Goal: Information Seeking & Learning: Learn about a topic

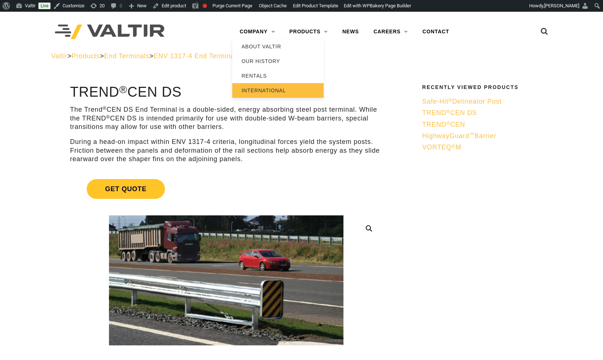
click at [265, 90] on link "INTERNATIONAL" at bounding box center [277, 90] width 91 height 15
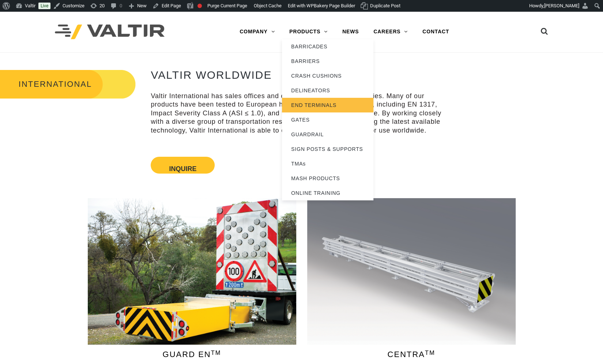
click at [331, 104] on link "END TERMINALS" at bounding box center [327, 105] width 91 height 15
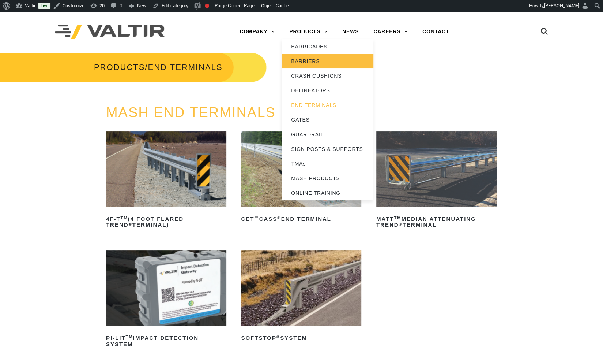
click at [343, 65] on link "BARRIERS" at bounding box center [327, 61] width 91 height 15
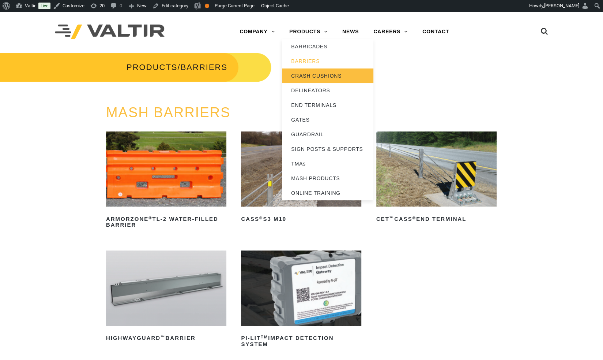
click at [341, 80] on link "CRASH CUSHIONS" at bounding box center [327, 75] width 91 height 15
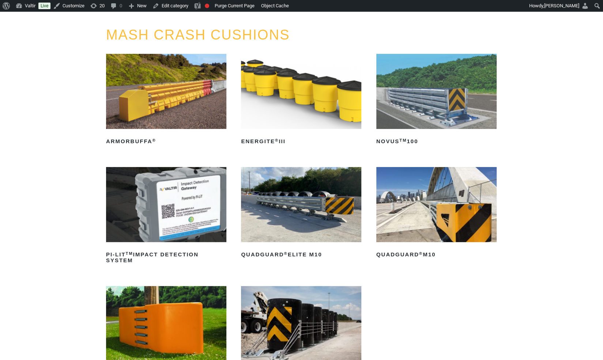
scroll to position [79, 0]
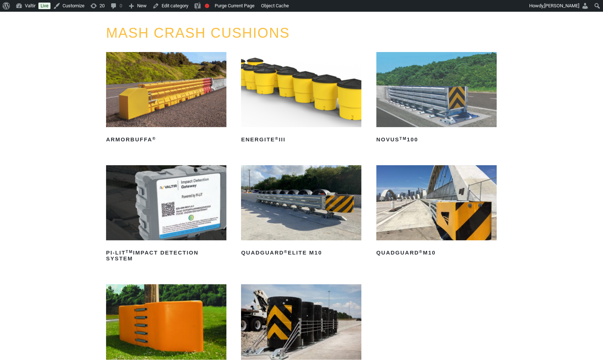
click at [310, 200] on img at bounding box center [301, 202] width 120 height 75
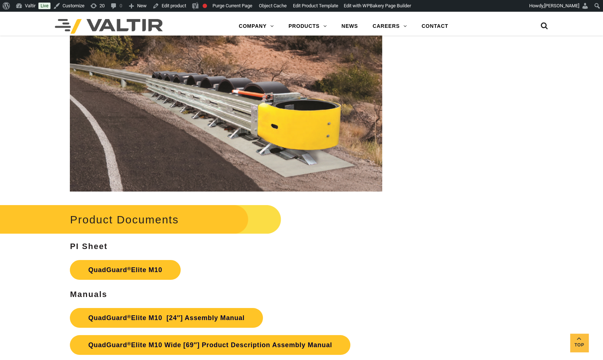
scroll to position [3435, 0]
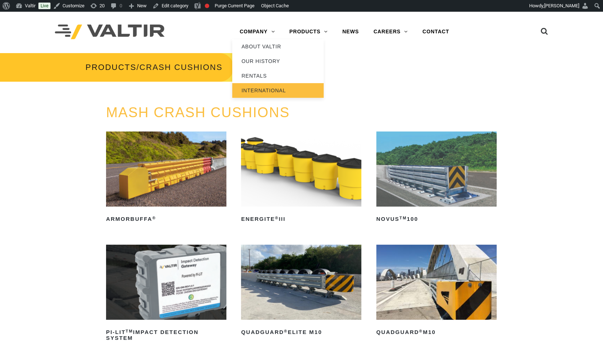
click at [252, 90] on link "INTERNATIONAL" at bounding box center [277, 90] width 91 height 15
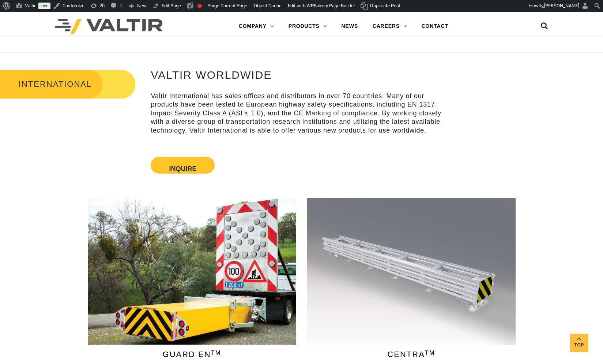
scroll to position [429, 0]
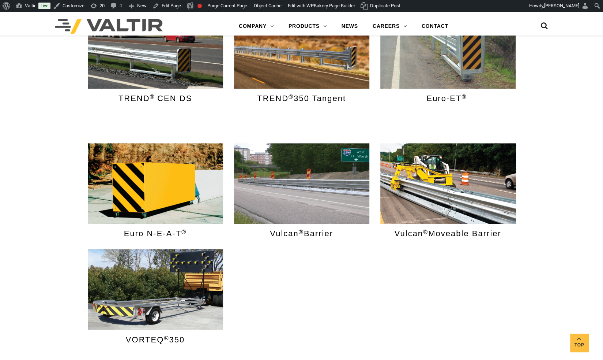
scroll to position [657, 0]
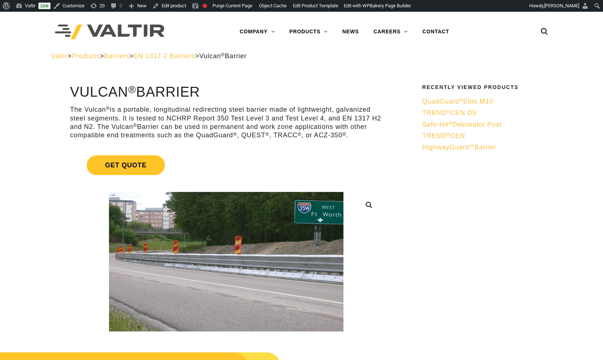
click at [183, 53] on span "EN 1317-2 Barriers" at bounding box center [163, 55] width 61 height 7
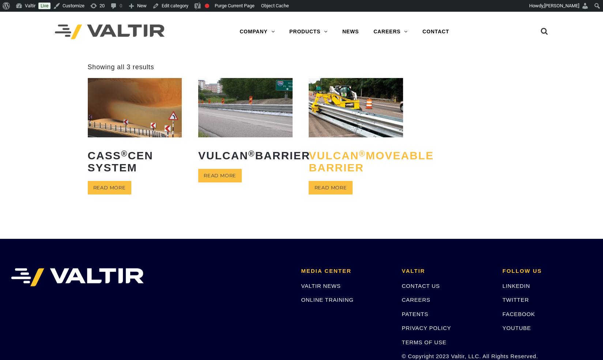
click at [332, 170] on h2 "Vulcan ® Moveable Barrier" at bounding box center [356, 161] width 94 height 35
click at [237, 114] on img at bounding box center [245, 107] width 94 height 59
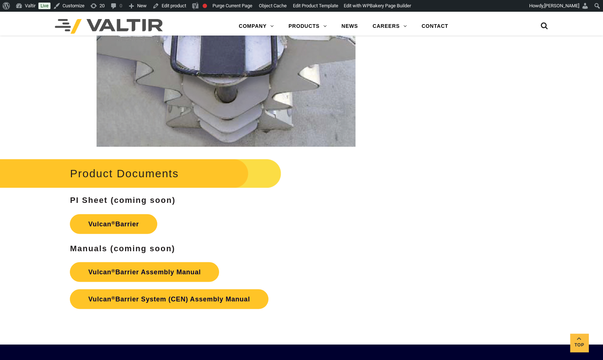
scroll to position [1118, 0]
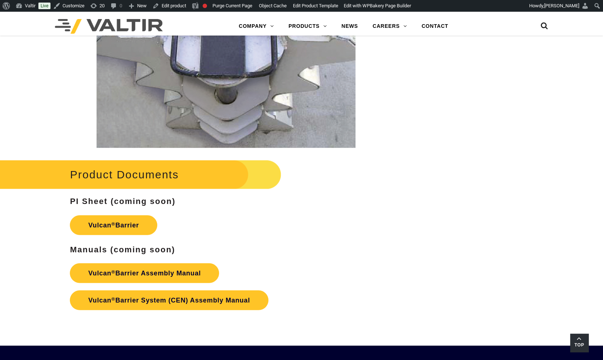
click at [582, 343] on span "Top" at bounding box center [579, 345] width 18 height 8
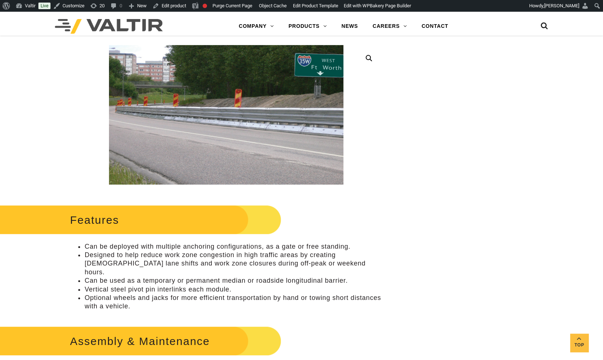
scroll to position [0, 0]
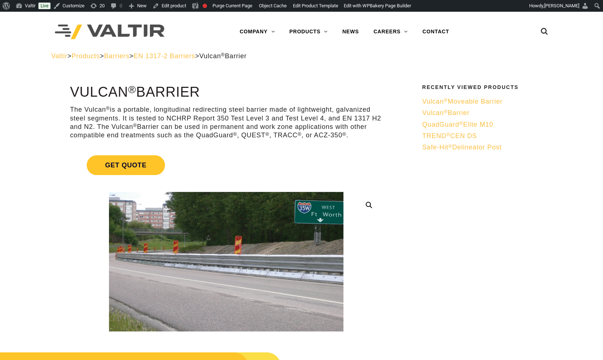
click at [448, 134] on sup "®" at bounding box center [448, 134] width 4 height 5
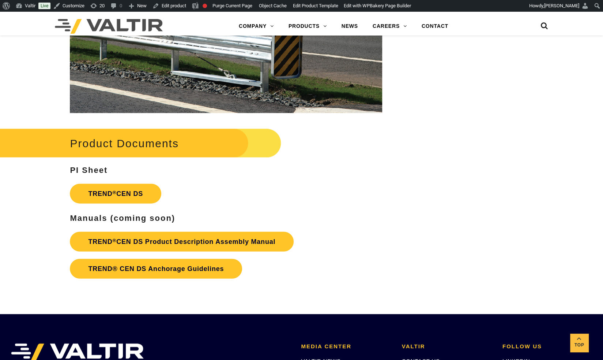
scroll to position [997, 0]
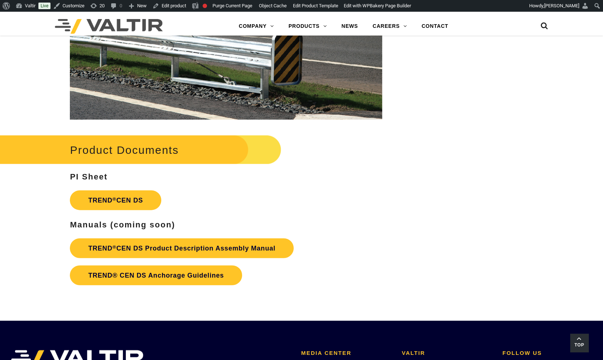
click at [571, 336] on link "Top" at bounding box center [579, 342] width 18 height 18
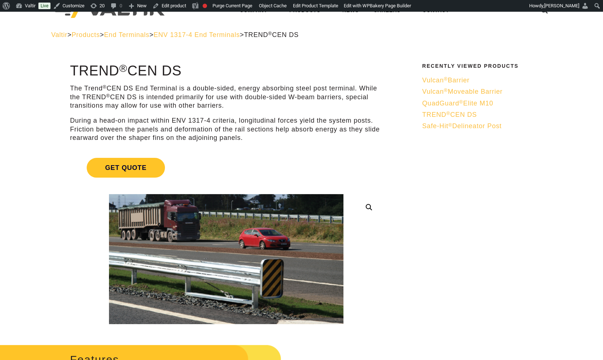
scroll to position [0, 0]
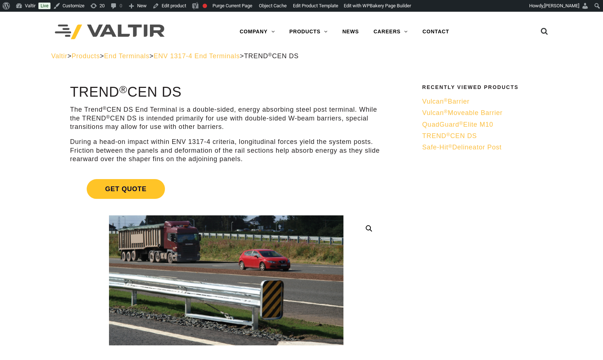
click at [129, 57] on span "End Terminals" at bounding box center [126, 55] width 45 height 7
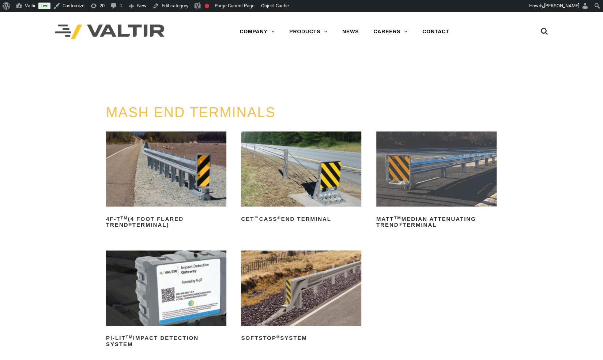
click at [192, 53] on h3 "PRODUCTS / END TERMINALS" at bounding box center [133, 67] width 267 height 31
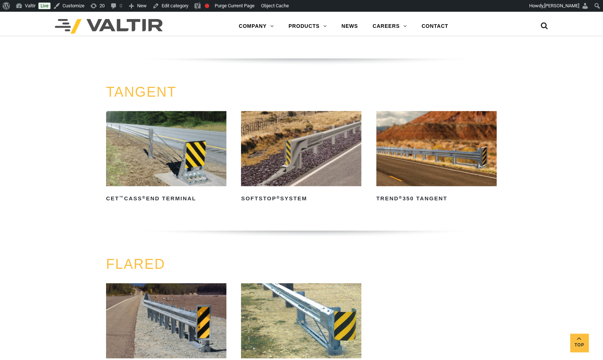
scroll to position [475, 0]
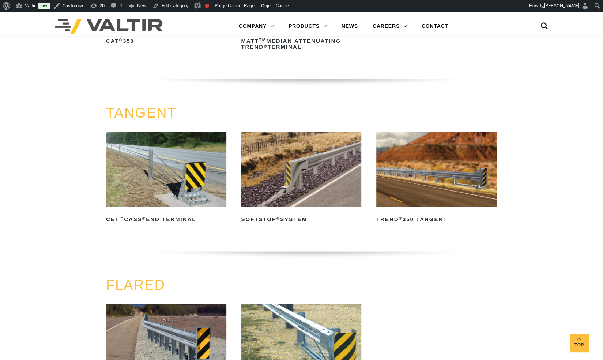
click at [430, 176] on img at bounding box center [436, 169] width 120 height 75
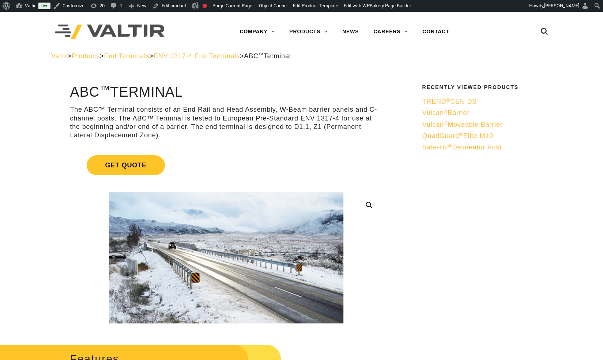
click at [240, 59] on span "ENV 1317-4 End Terminals" at bounding box center [197, 55] width 86 height 7
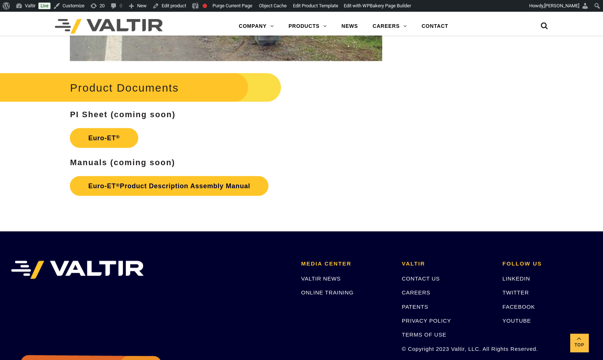
scroll to position [1134, 0]
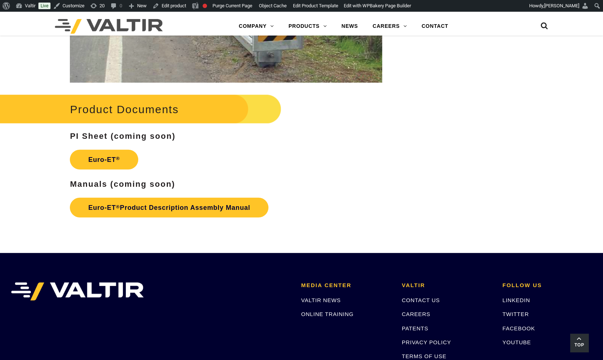
click at [586, 342] on span "Top" at bounding box center [579, 345] width 18 height 8
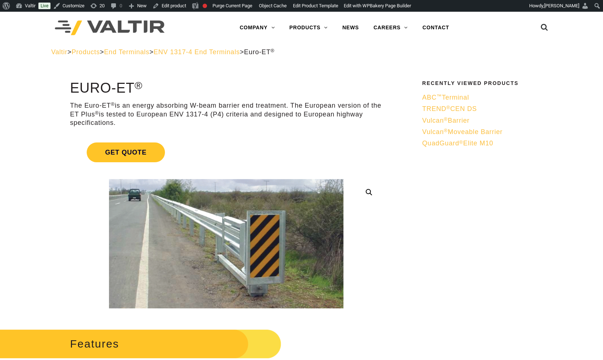
scroll to position [0, 0]
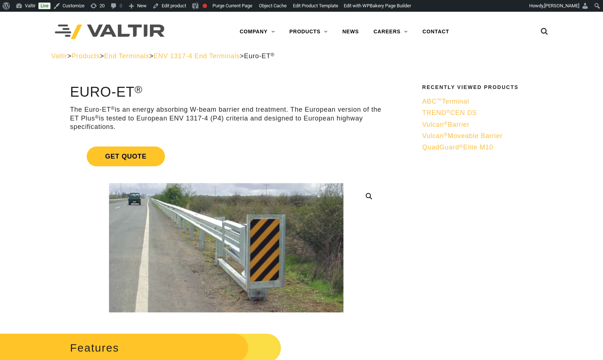
click at [230, 55] on span "ENV 1317-4 End Terminals" at bounding box center [197, 55] width 86 height 7
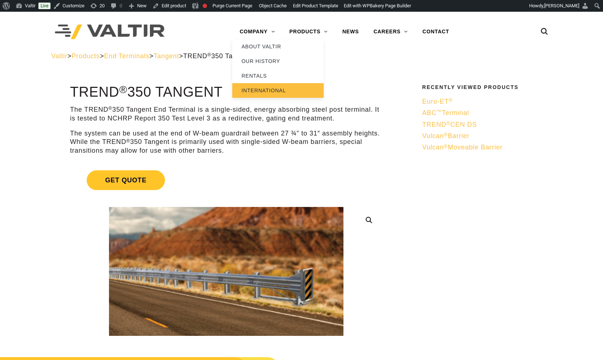
click at [260, 89] on link "INTERNATIONAL" at bounding box center [277, 90] width 91 height 15
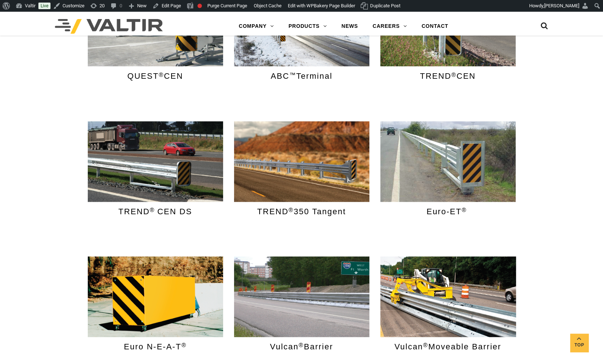
scroll to position [538, 0]
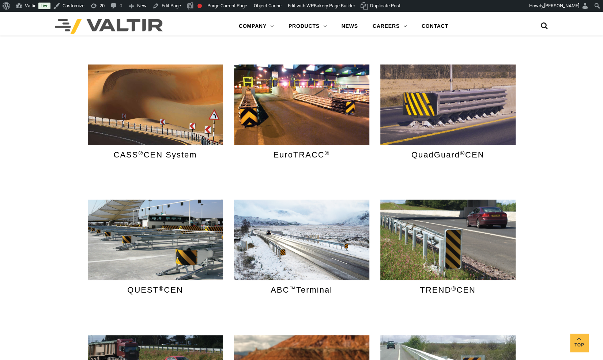
drag, startPoint x: 605, startPoint y: 22, endPoint x: 590, endPoint y: 84, distance: 64.0
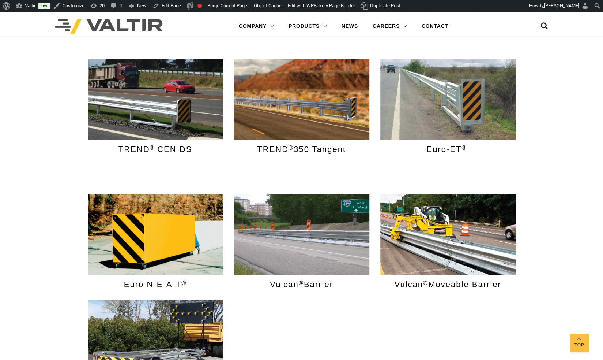
scroll to position [605, 0]
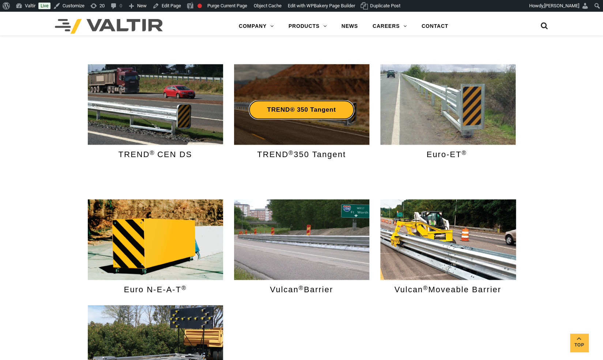
click at [328, 114] on link "TREND® 350 Tangent" at bounding box center [301, 109] width 105 height 19
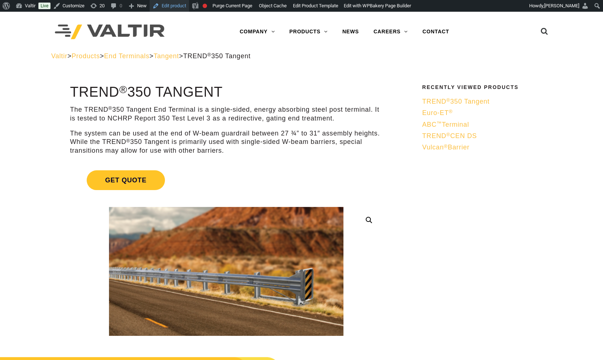
click at [180, 7] on link "Edit product" at bounding box center [170, 6] width 40 height 12
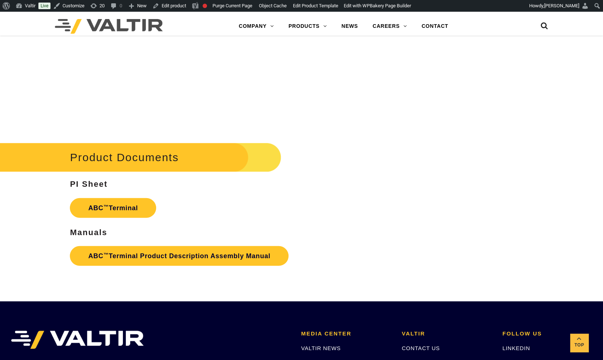
scroll to position [1208, 0]
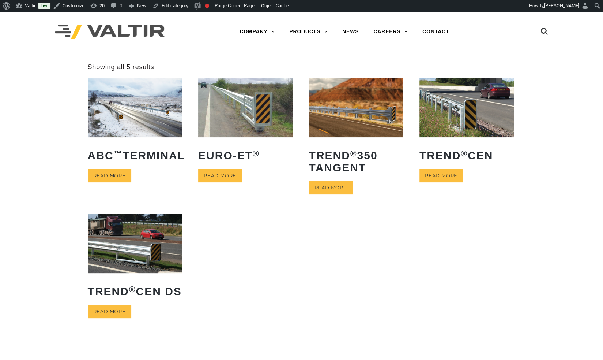
click at [356, 119] on img at bounding box center [356, 107] width 94 height 59
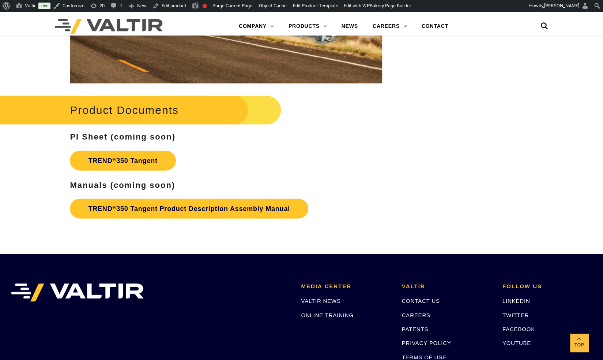
scroll to position [971, 0]
